Goal: Task Accomplishment & Management: Manage account settings

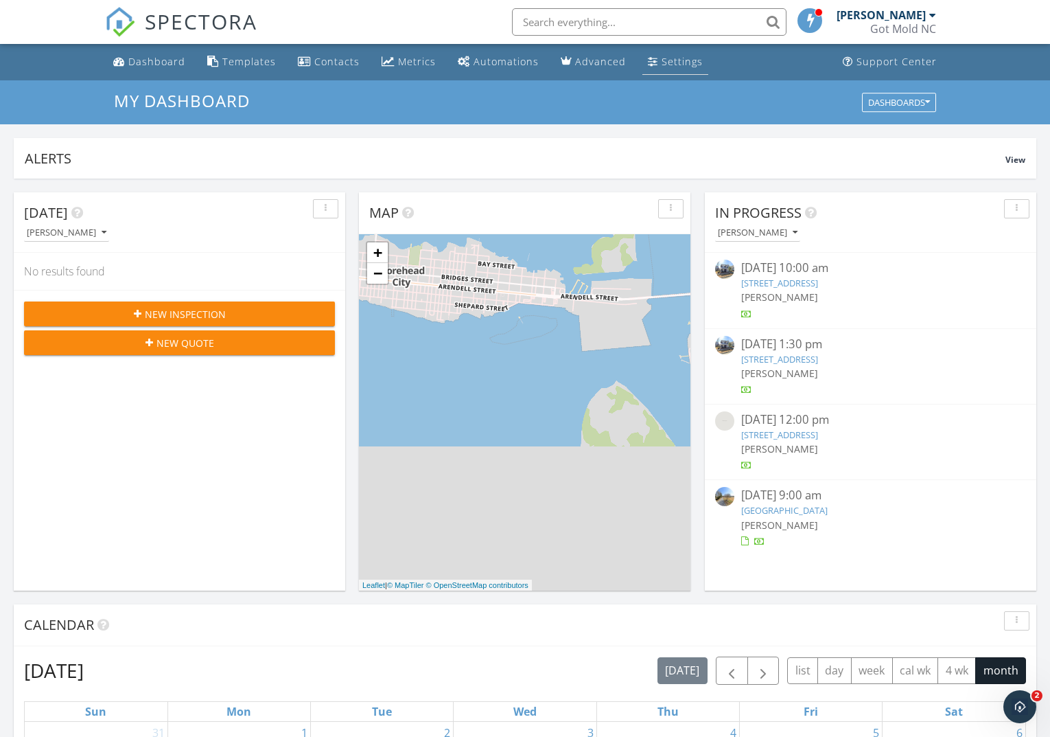
click at [648, 69] on link "Settings" at bounding box center [676, 61] width 66 height 25
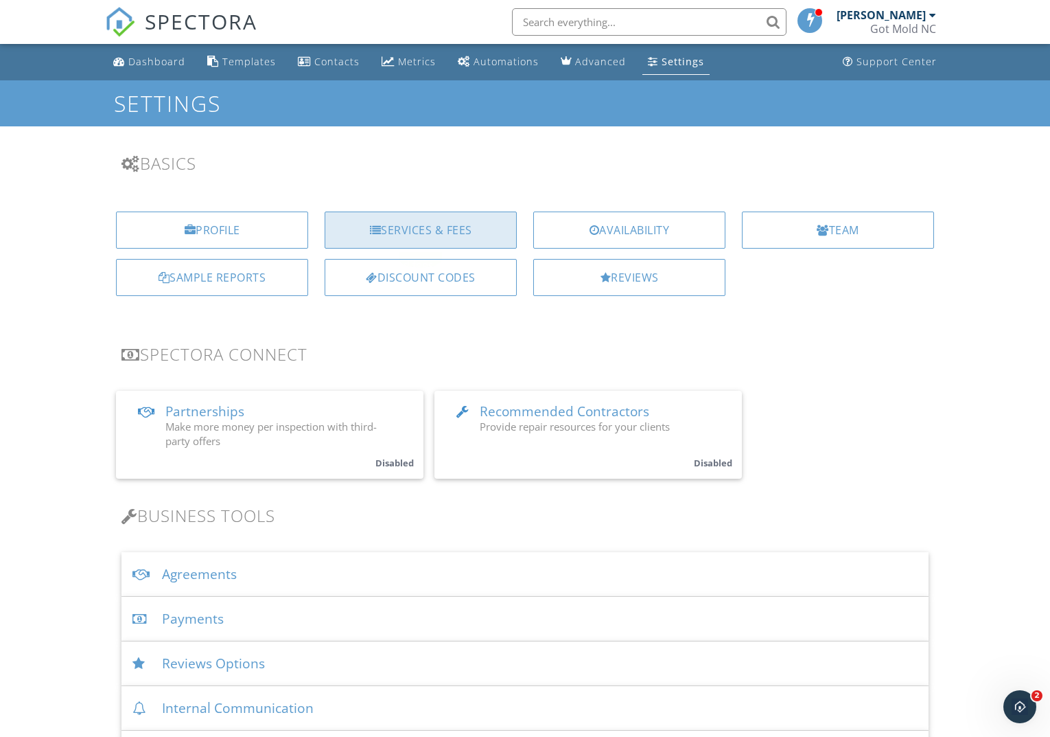
click at [427, 232] on div "Services & Fees" at bounding box center [421, 229] width 192 height 37
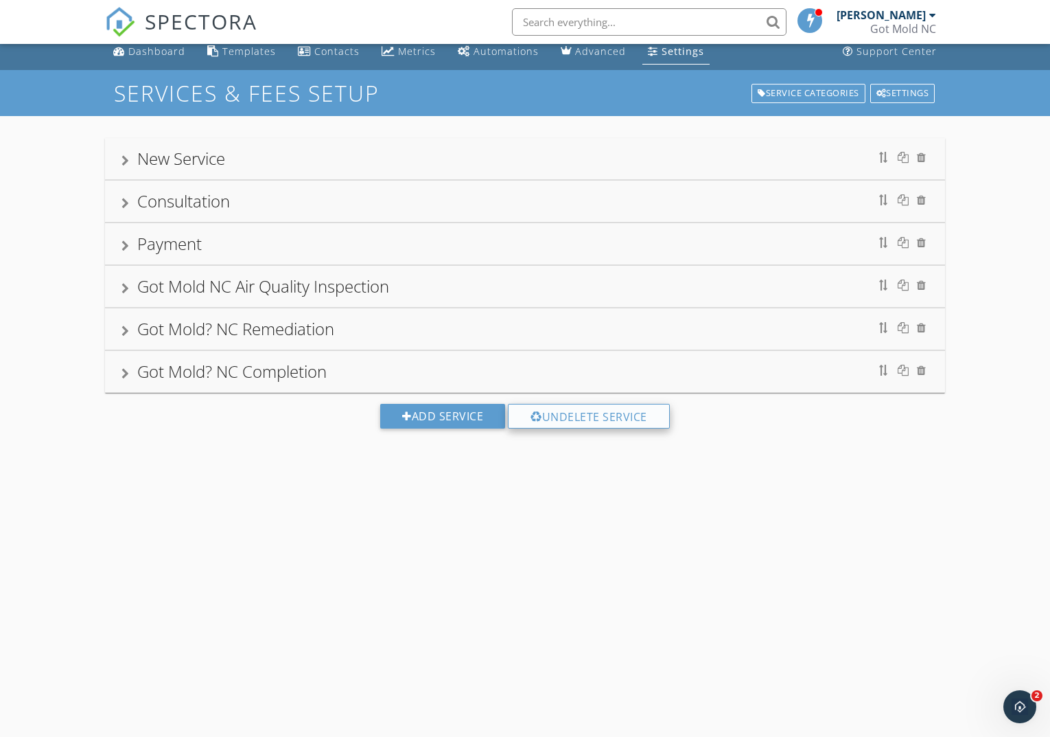
scroll to position [19, 0]
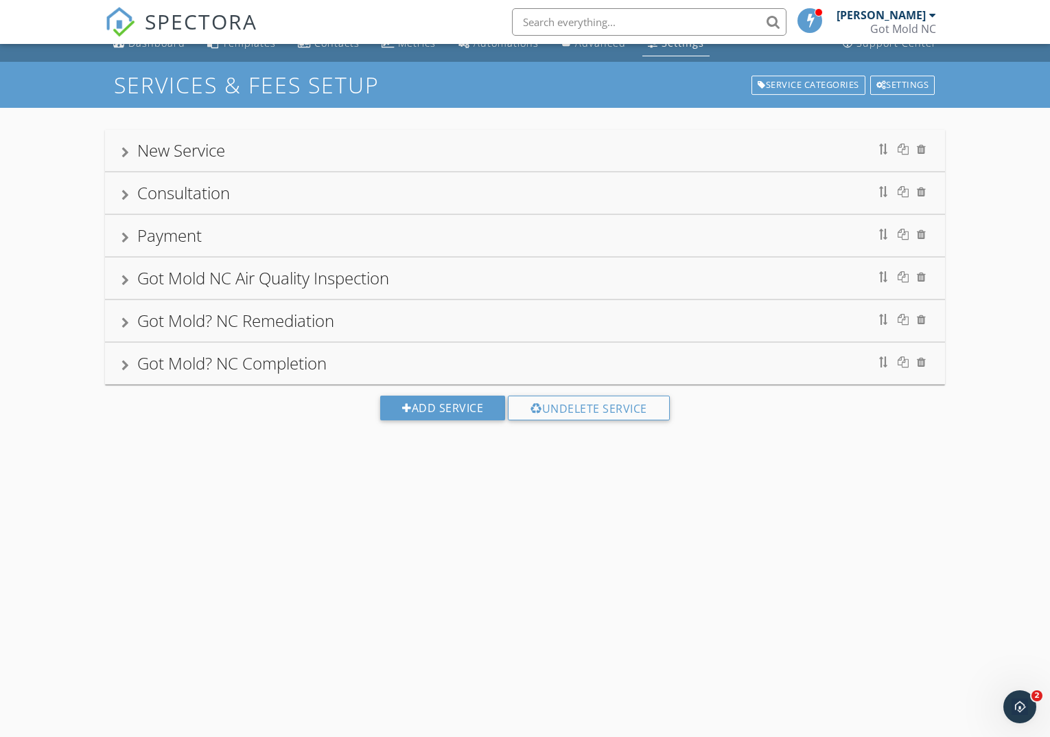
click at [128, 323] on div at bounding box center [126, 322] width 8 height 11
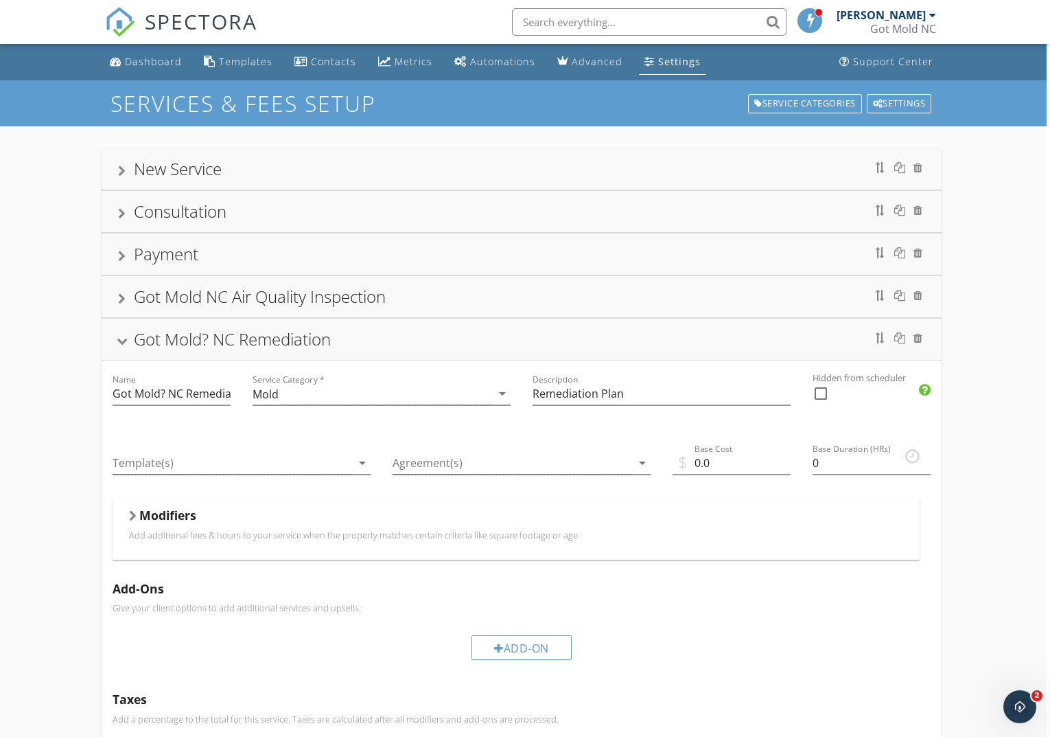
scroll to position [0, 3]
click at [244, 61] on div "Templates" at bounding box center [246, 61] width 54 height 13
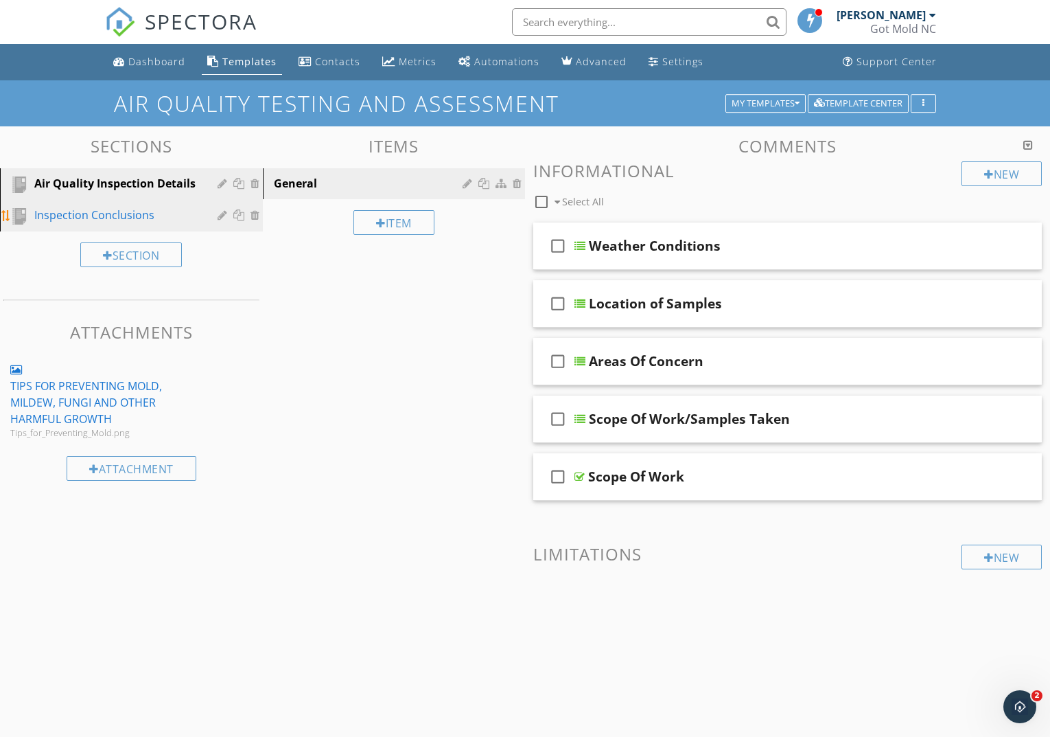
click at [119, 216] on div "Inspection Conclusions" at bounding box center [115, 215] width 163 height 16
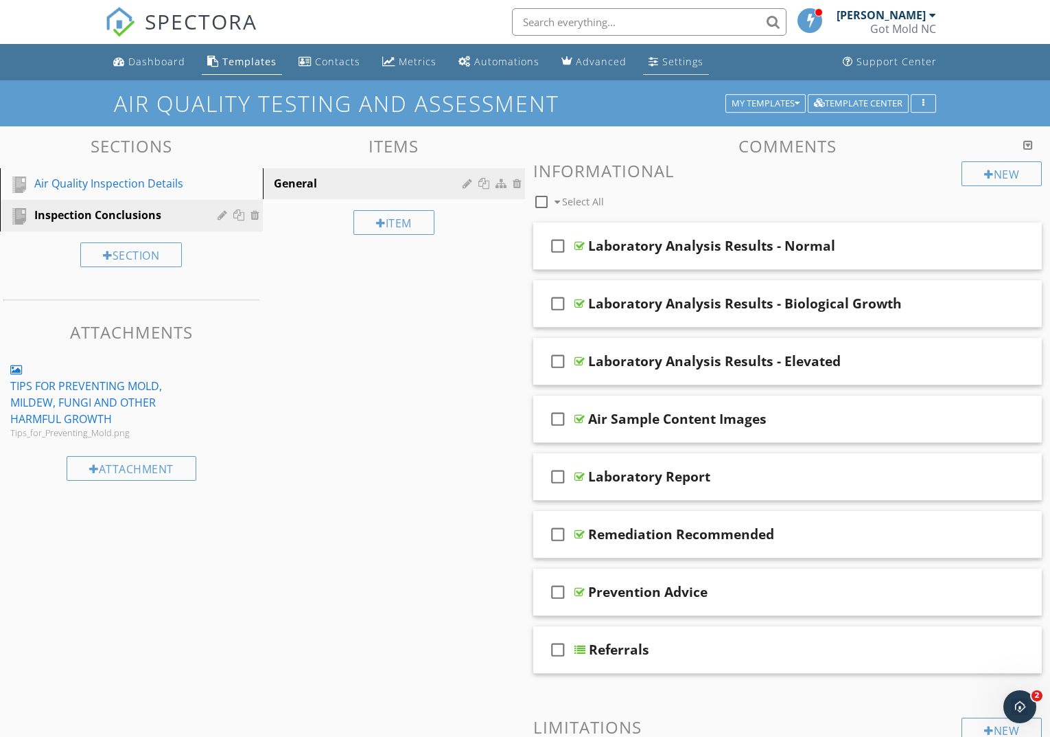
click at [674, 60] on div "Settings" at bounding box center [683, 61] width 41 height 13
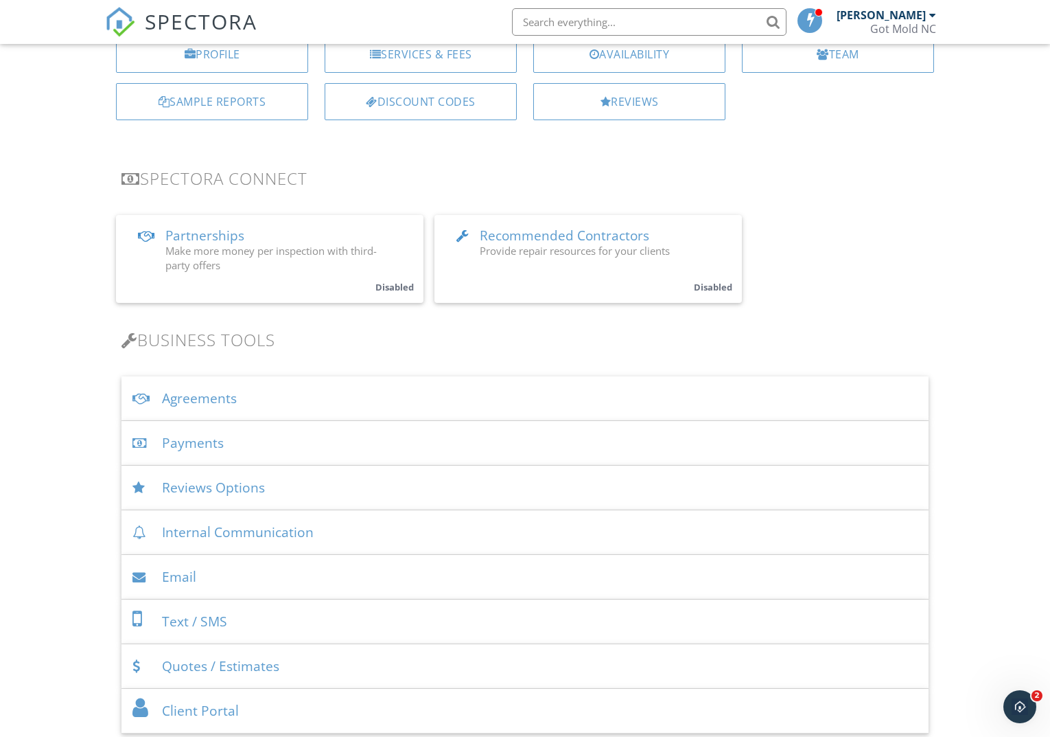
scroll to position [177, 0]
click at [192, 401] on div "Agreements" at bounding box center [525, 397] width 807 height 45
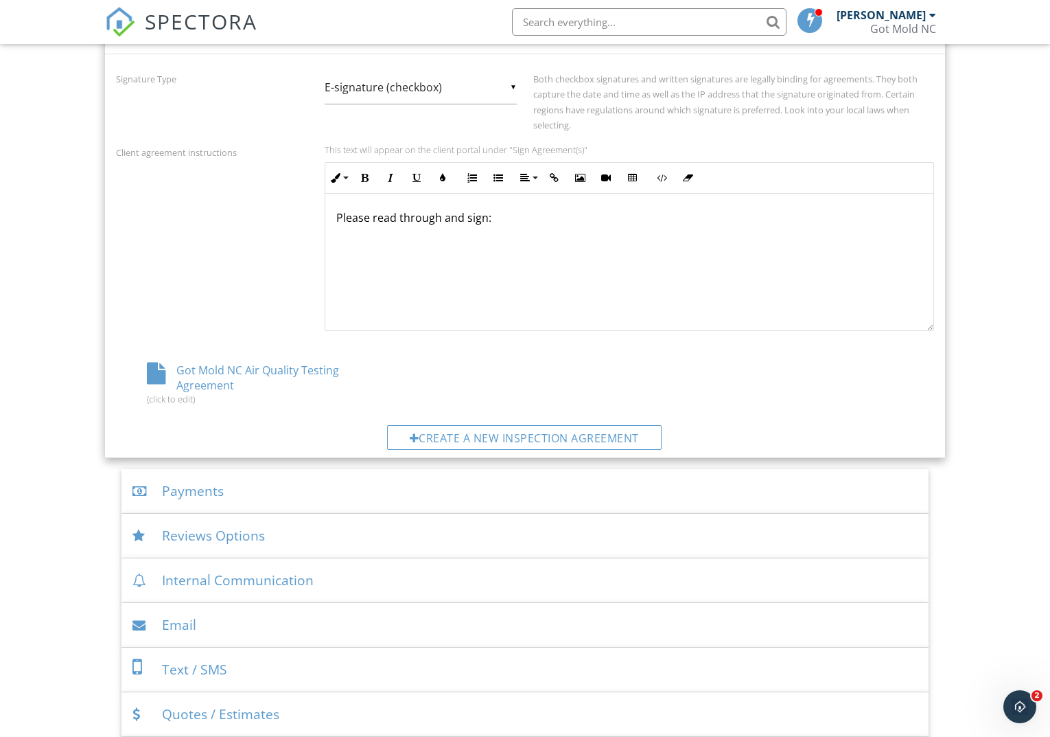
scroll to position [544, 0]
click at [571, 430] on div "Create a new inspection agreement" at bounding box center [524, 436] width 275 height 25
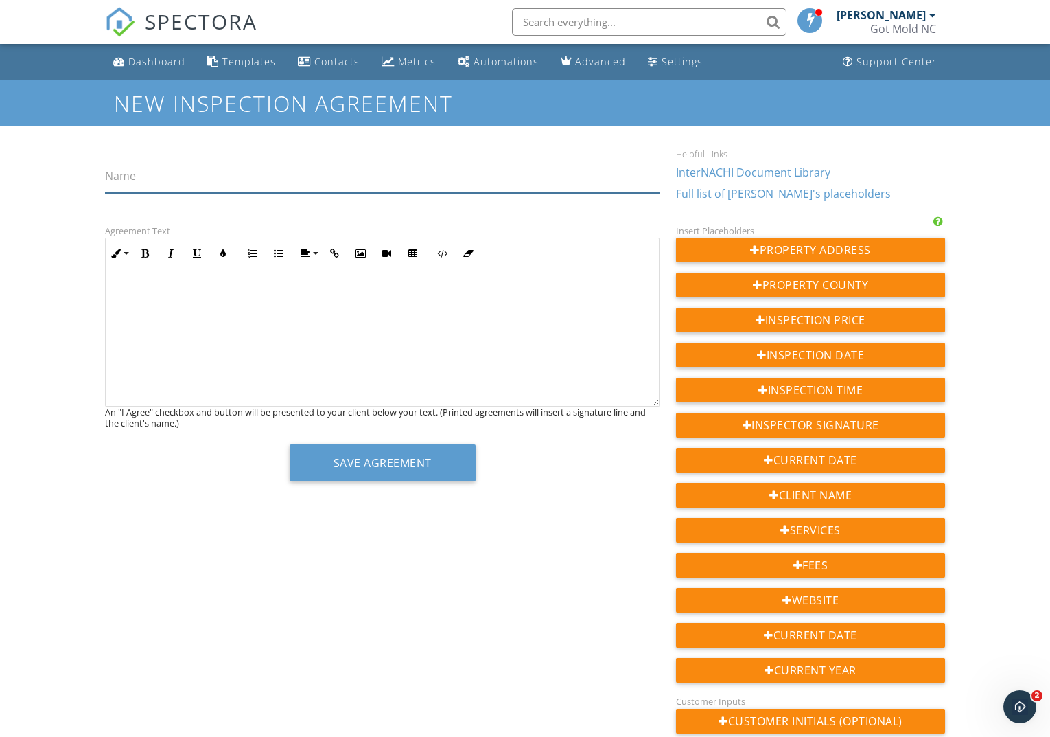
click at [151, 177] on input "Name" at bounding box center [382, 176] width 555 height 34
type input "Scope of Work - [STREET_ADDRESS]"
click at [137, 310] on div at bounding box center [382, 337] width 553 height 137
click at [115, 279] on div at bounding box center [382, 337] width 553 height 137
click at [111, 272] on div at bounding box center [382, 337] width 553 height 137
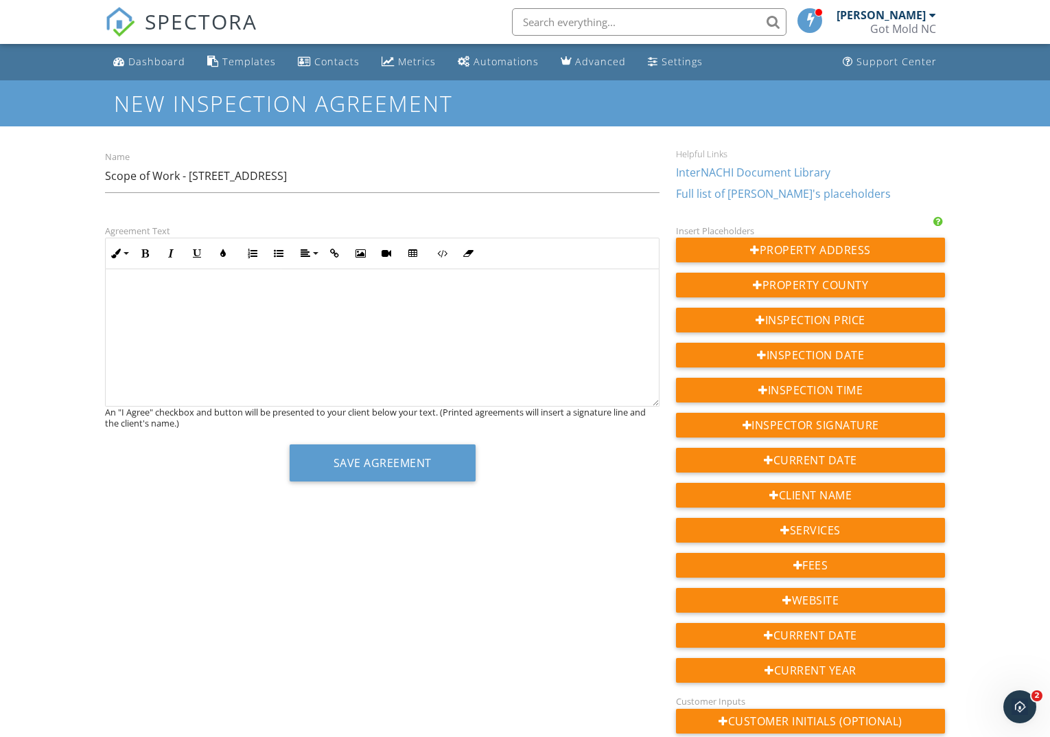
drag, startPoint x: 218, startPoint y: 296, endPoint x: 205, endPoint y: 296, distance: 13.0
click at [218, 296] on p at bounding box center [382, 293] width 531 height 15
click at [126, 298] on p at bounding box center [382, 293] width 531 height 15
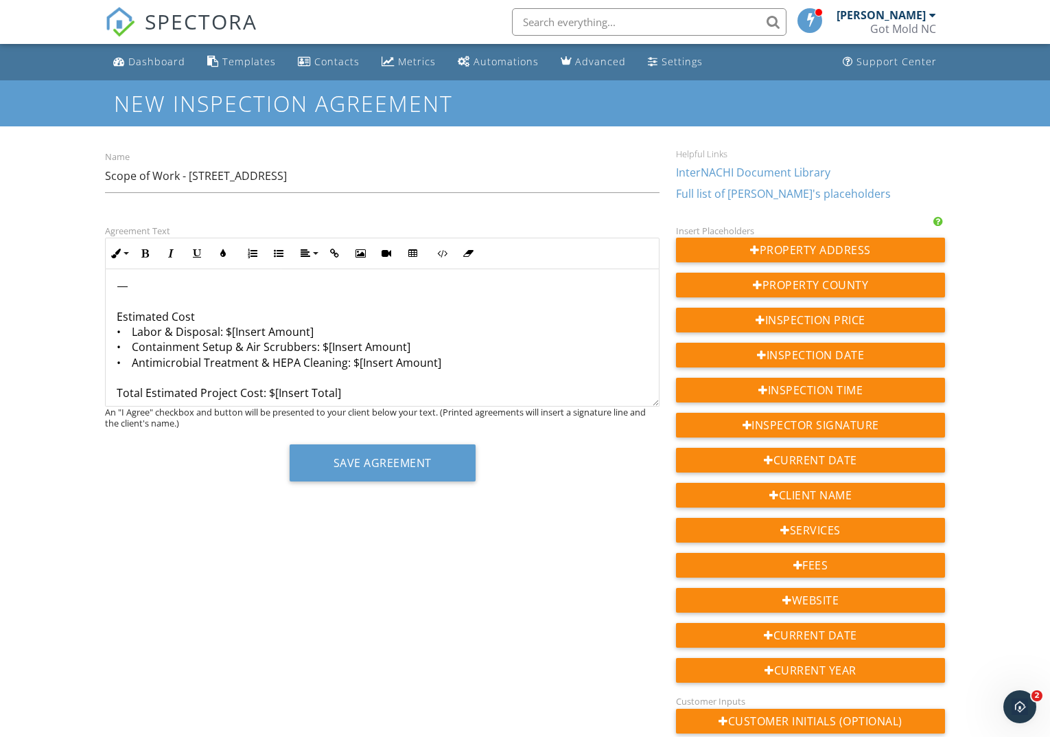
scroll to position [351, 0]
click at [354, 312] on p "Scope of Work 1. Furniture & Flooring Removal • Remove and dispose of existing …" at bounding box center [382, 211] width 531 height 553
click at [393, 464] on button "Save Agreement" at bounding box center [383, 462] width 186 height 37
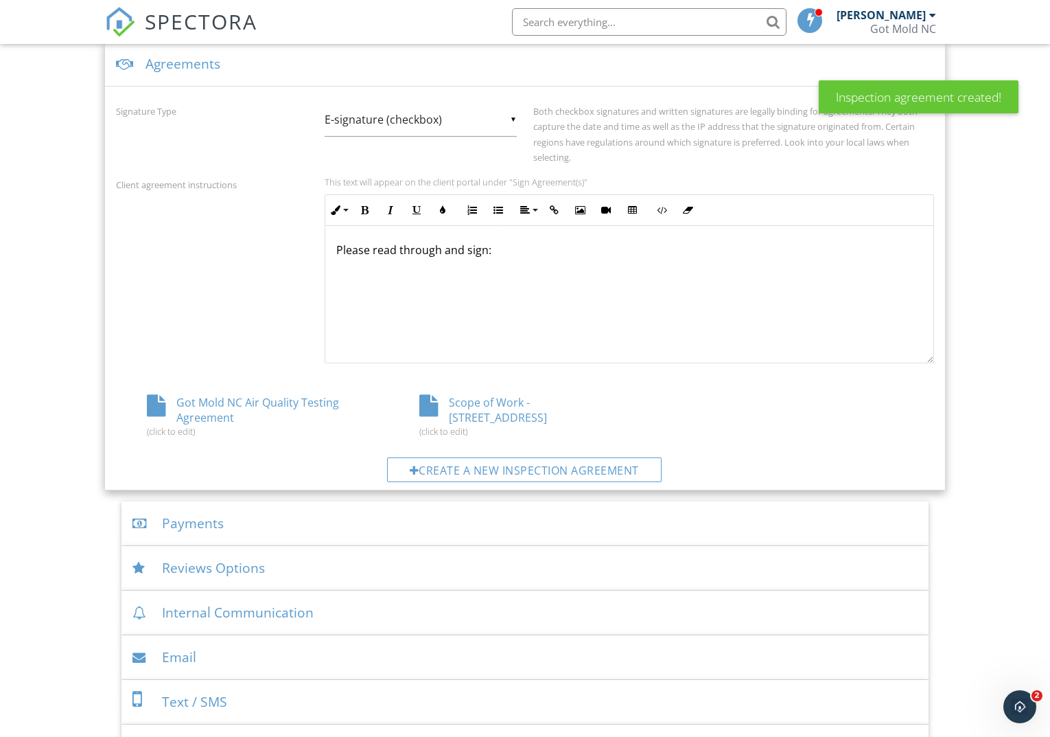
click at [554, 402] on div "Scope of Work - 106 Canvas Back Ln (click to edit)" at bounding box center [525, 416] width 273 height 42
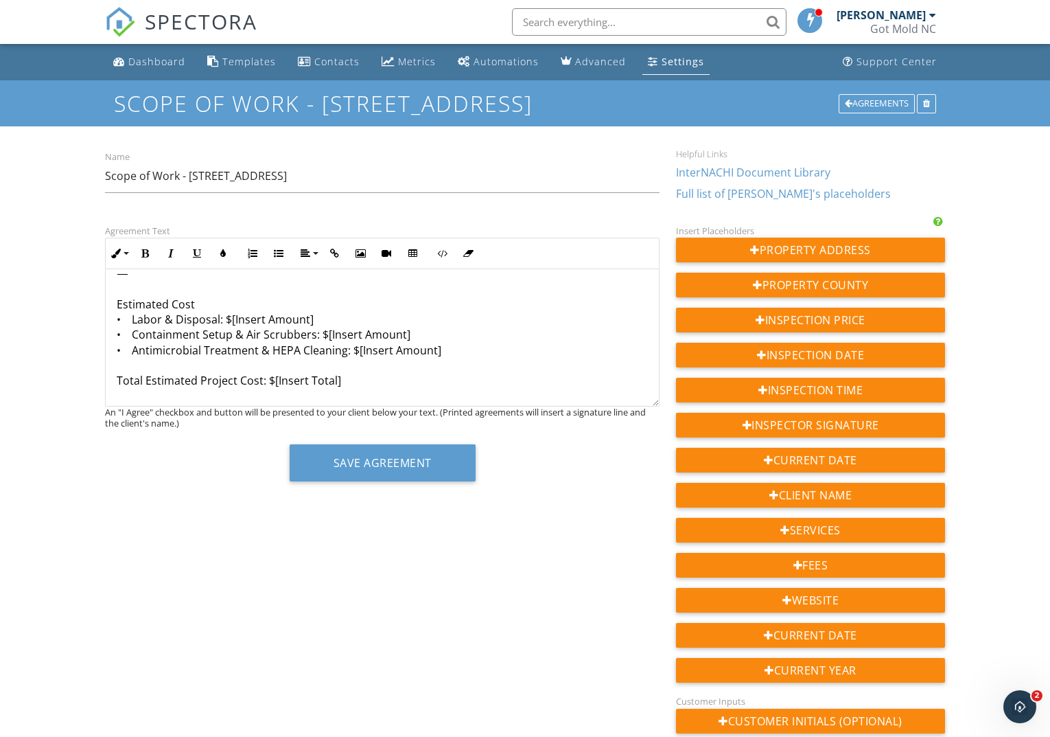
scroll to position [352, 0]
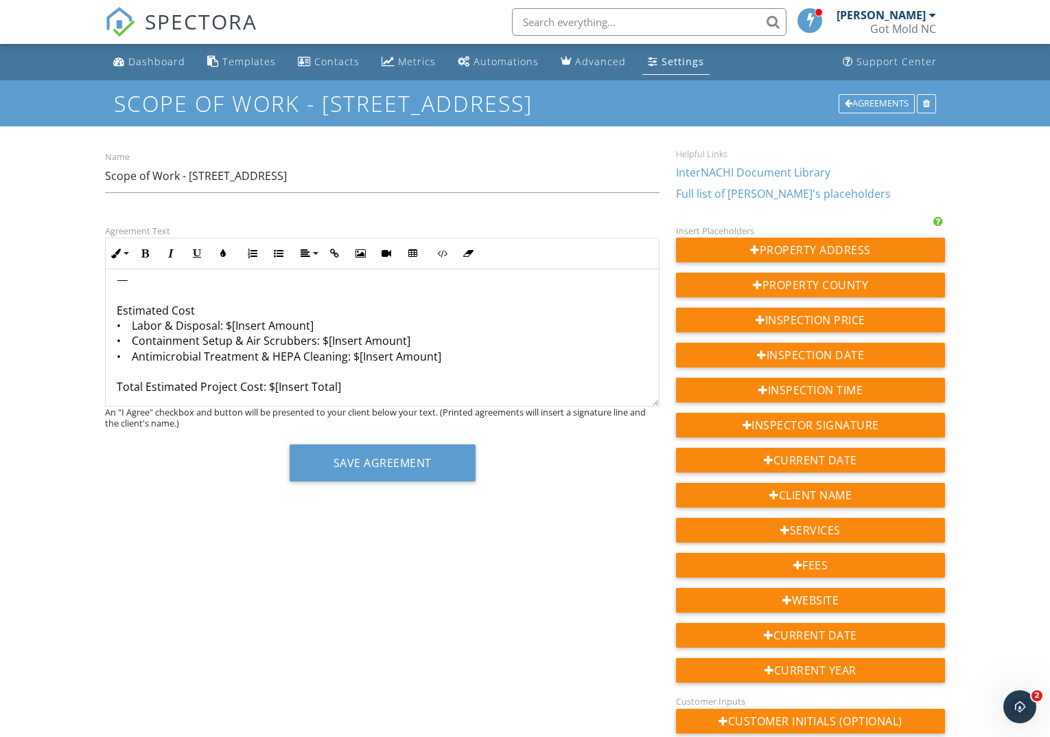
click at [402, 456] on button "Save Agreement" at bounding box center [383, 462] width 186 height 37
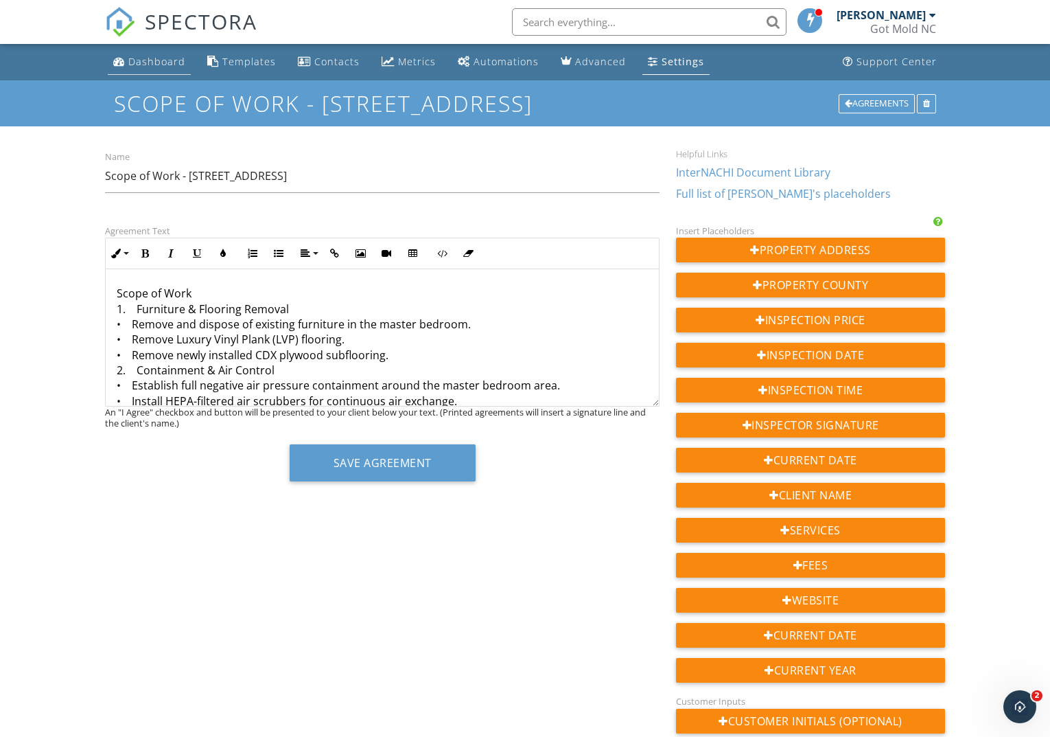
click at [154, 65] on div "Dashboard" at bounding box center [156, 61] width 57 height 13
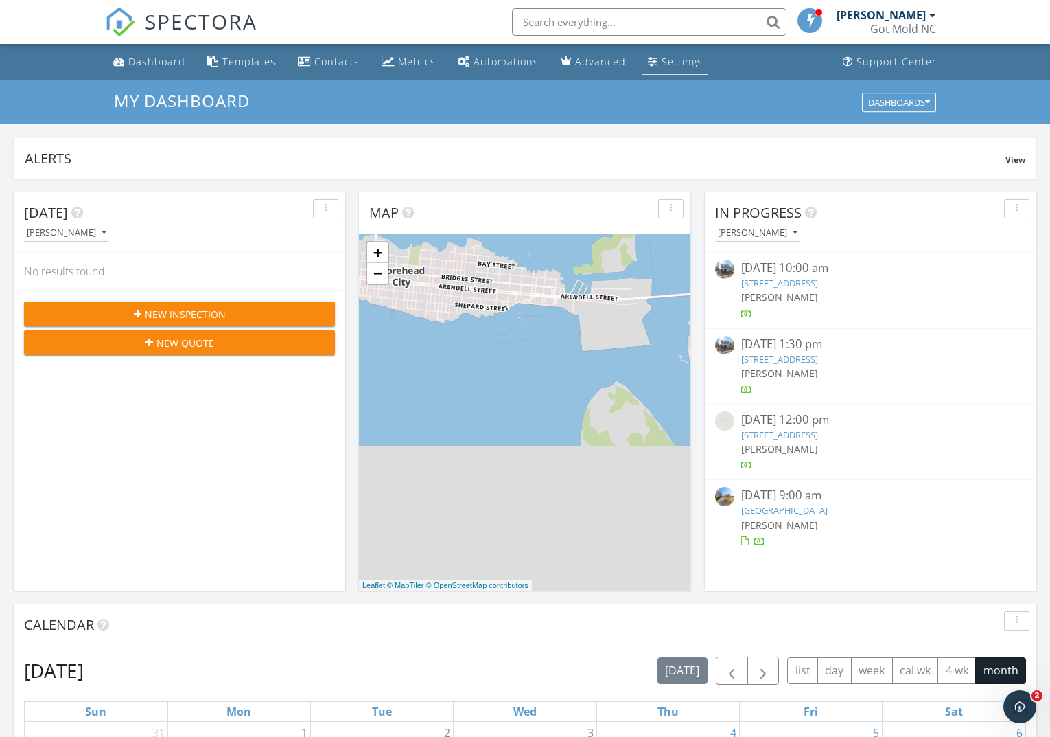
click at [668, 60] on div "Settings" at bounding box center [682, 61] width 41 height 13
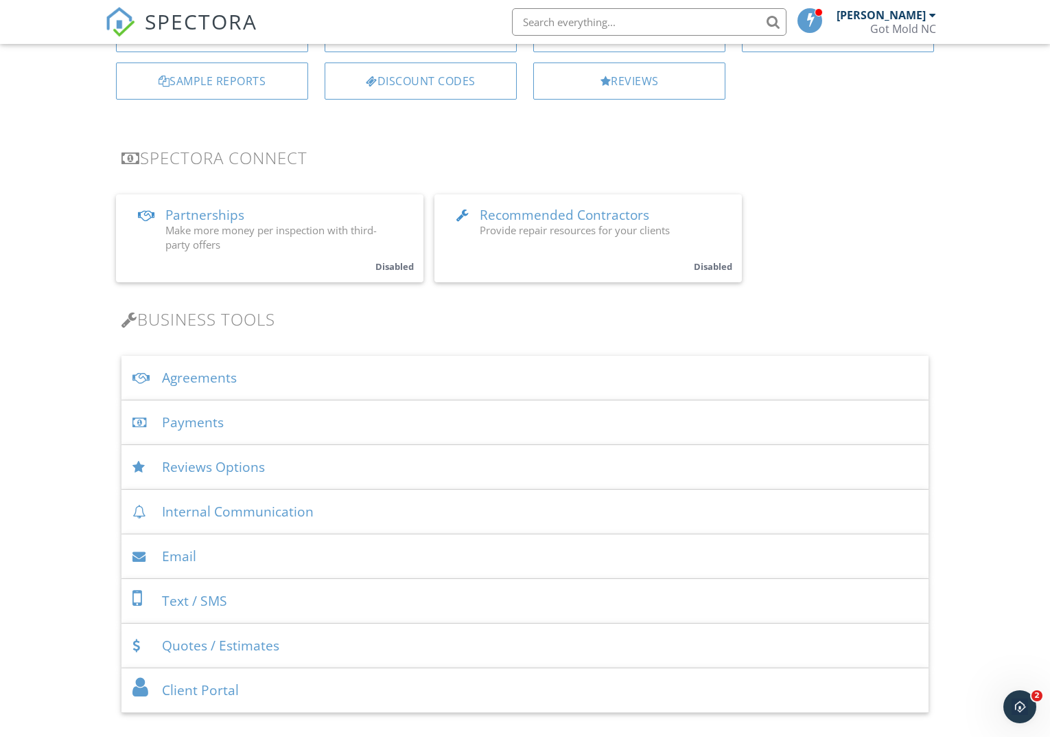
scroll to position [201, 0]
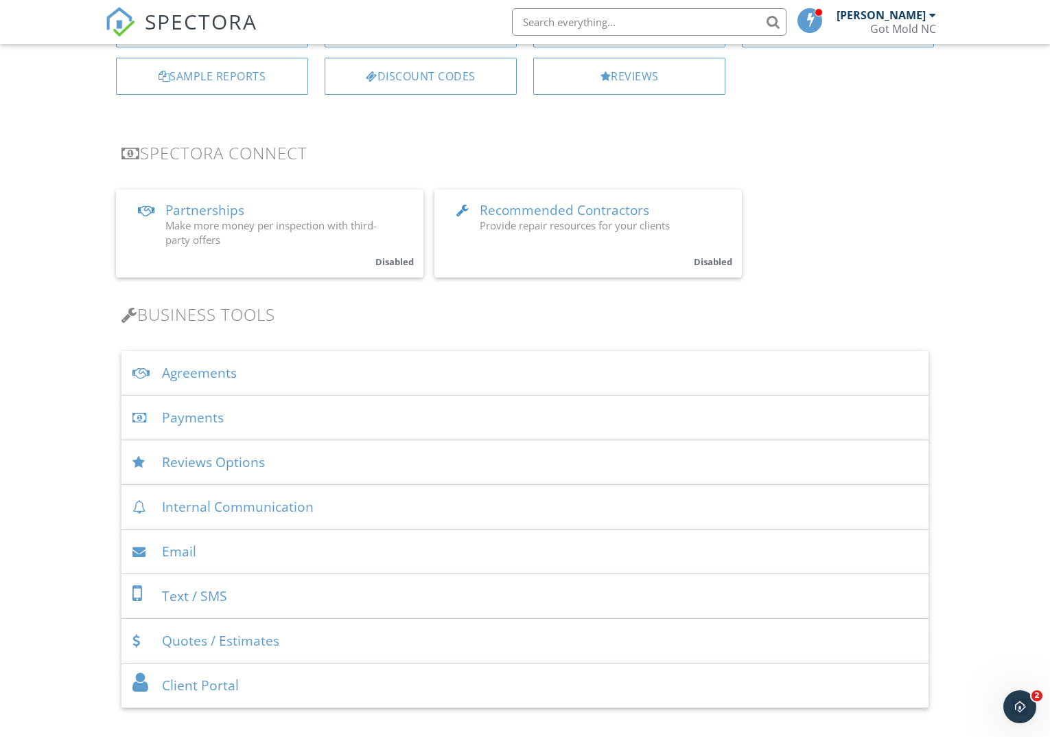
click at [189, 376] on div "Agreements" at bounding box center [525, 373] width 807 height 45
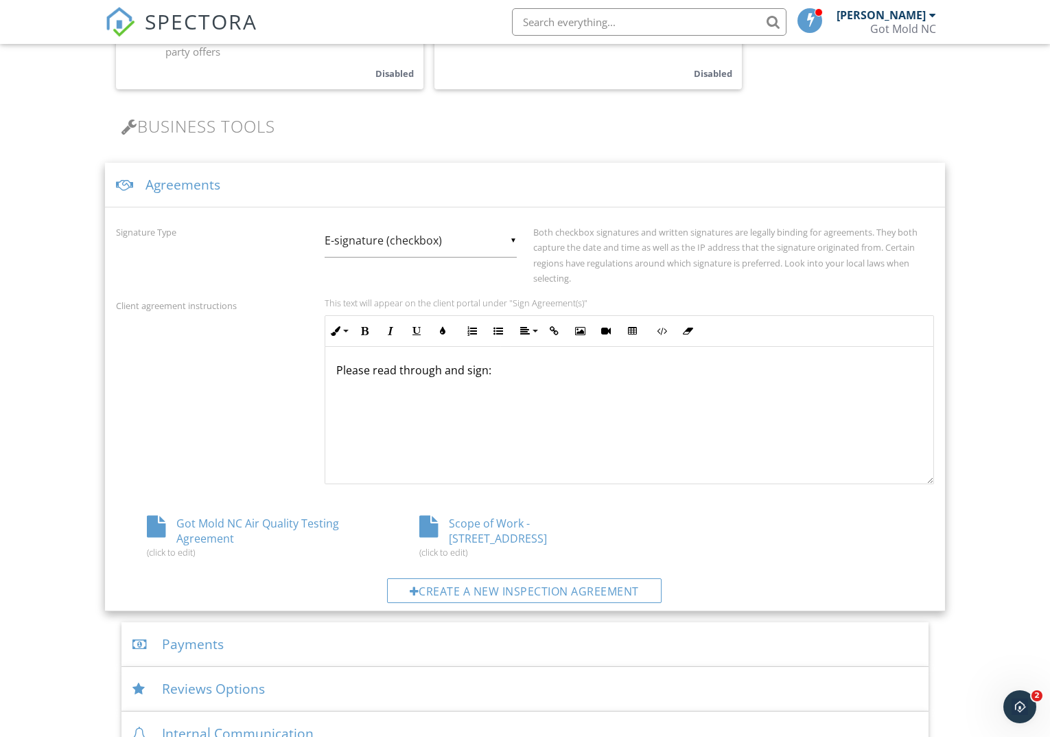
scroll to position [1, 0]
click at [518, 518] on div "Scope of Work - 106 Canvas Back Ln (click to edit)" at bounding box center [525, 537] width 273 height 42
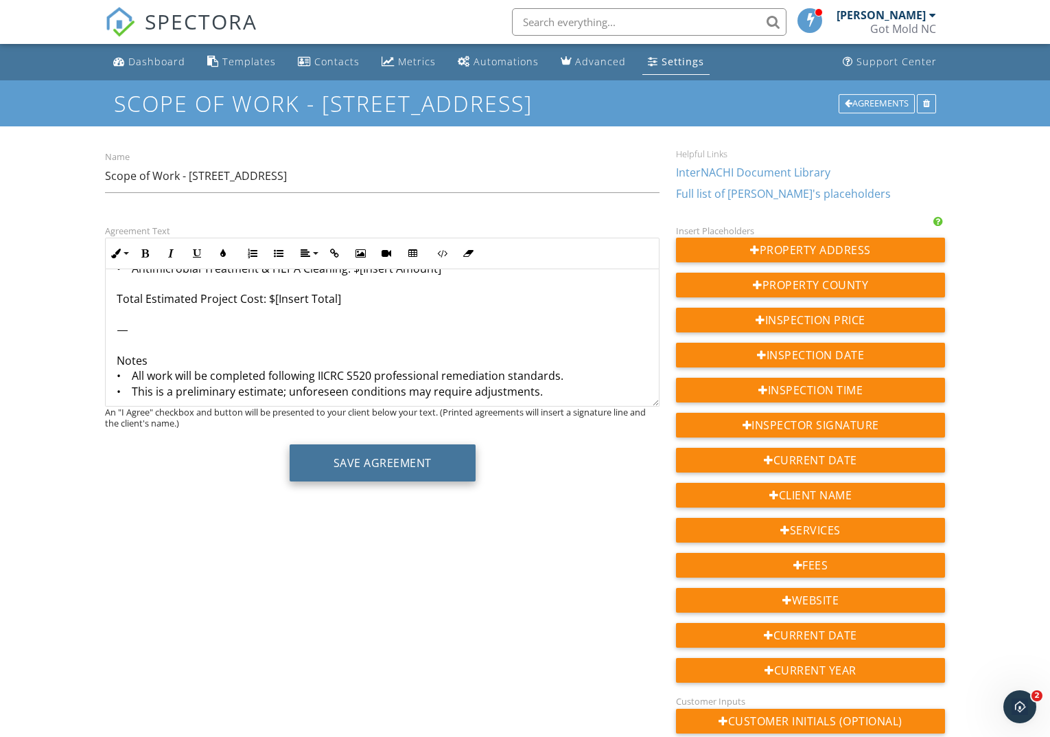
click at [385, 465] on button "Save Agreement" at bounding box center [383, 462] width 186 height 37
